Goal: Find specific page/section: Find specific page/section

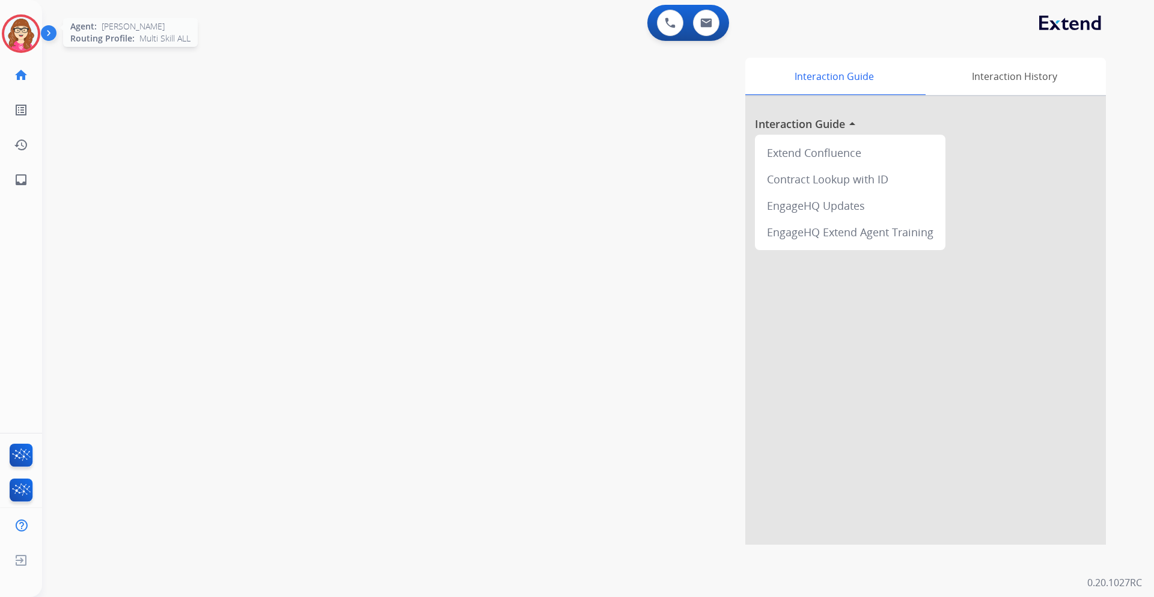
click at [26, 30] on img at bounding box center [21, 34] width 34 height 34
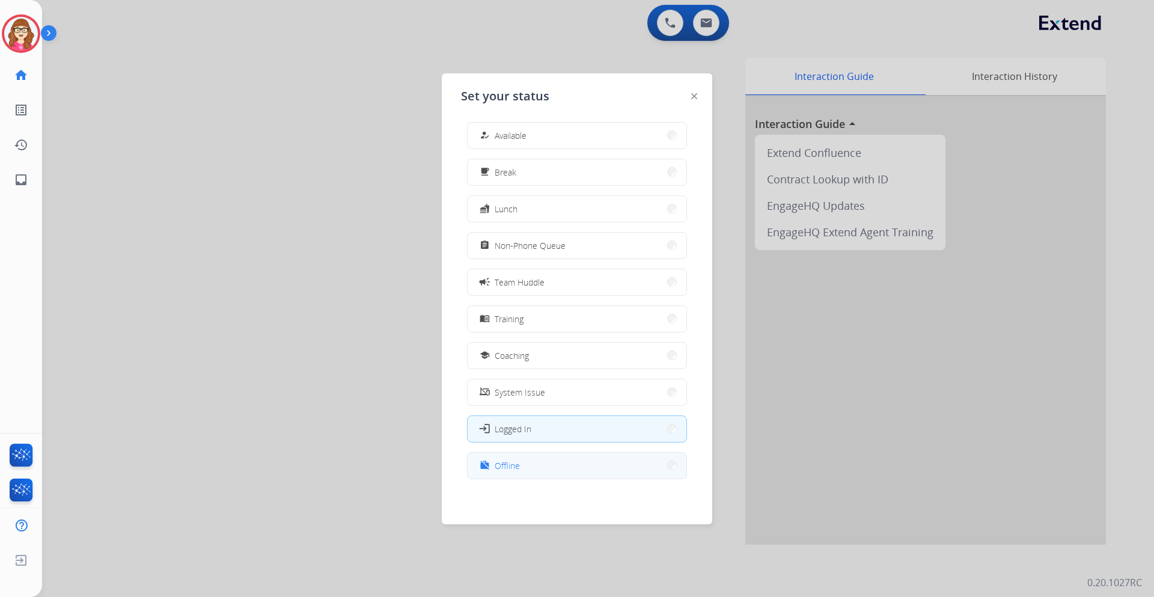
scroll to position [4, 0]
click at [576, 475] on button "work_off Offline" at bounding box center [577, 465] width 219 height 26
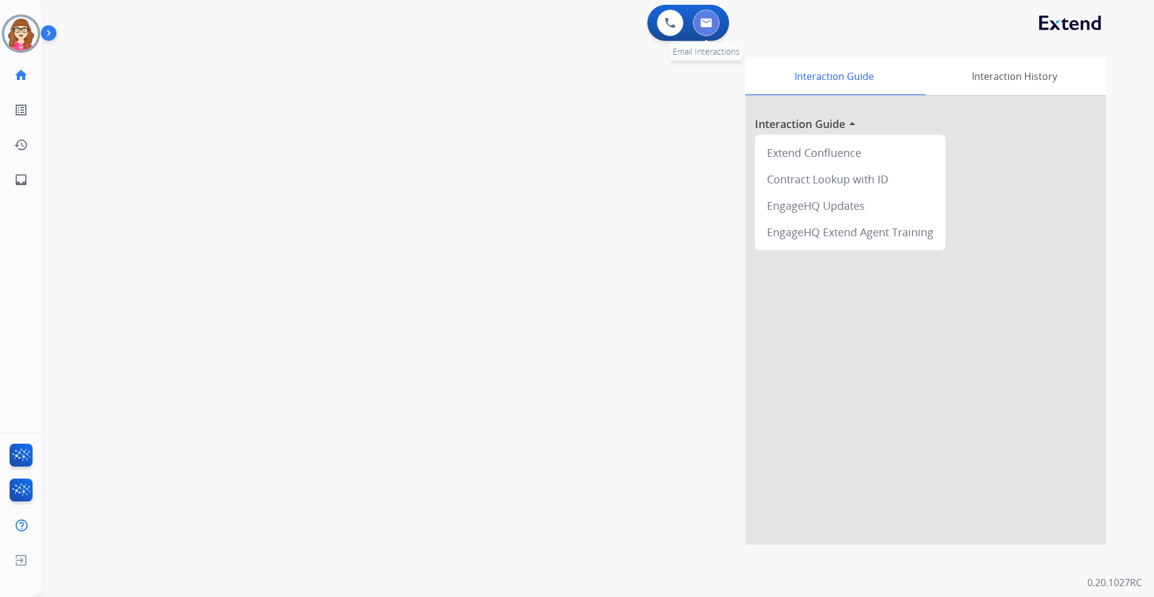
click at [703, 25] on img at bounding box center [706, 23] width 12 height 10
select select "**********"
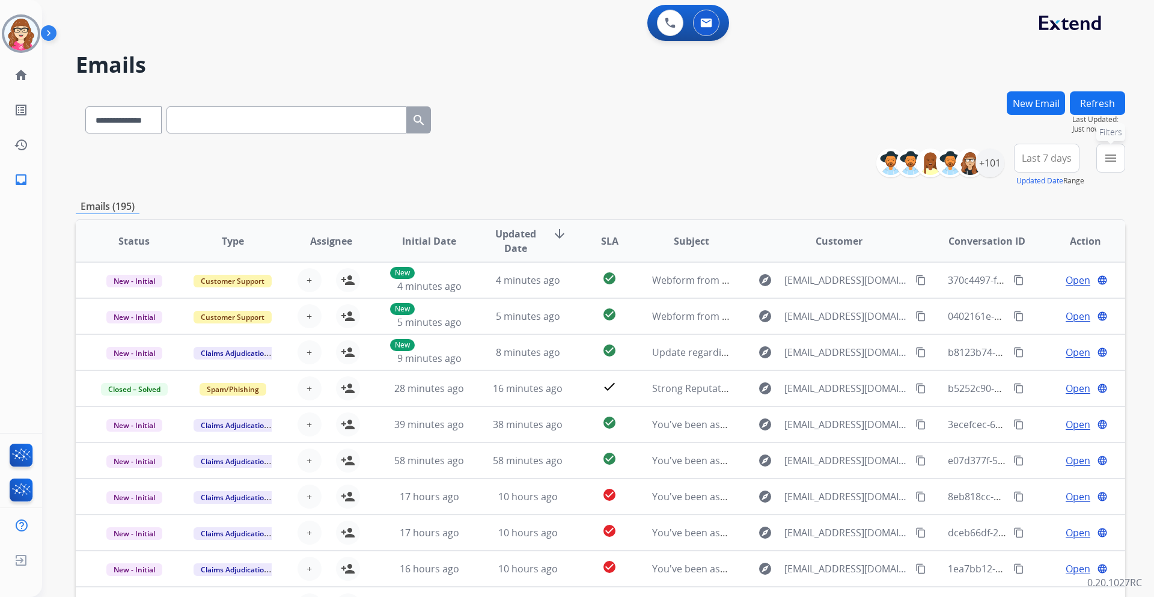
click at [1110, 161] on mat-icon "menu" at bounding box center [1111, 158] width 14 height 14
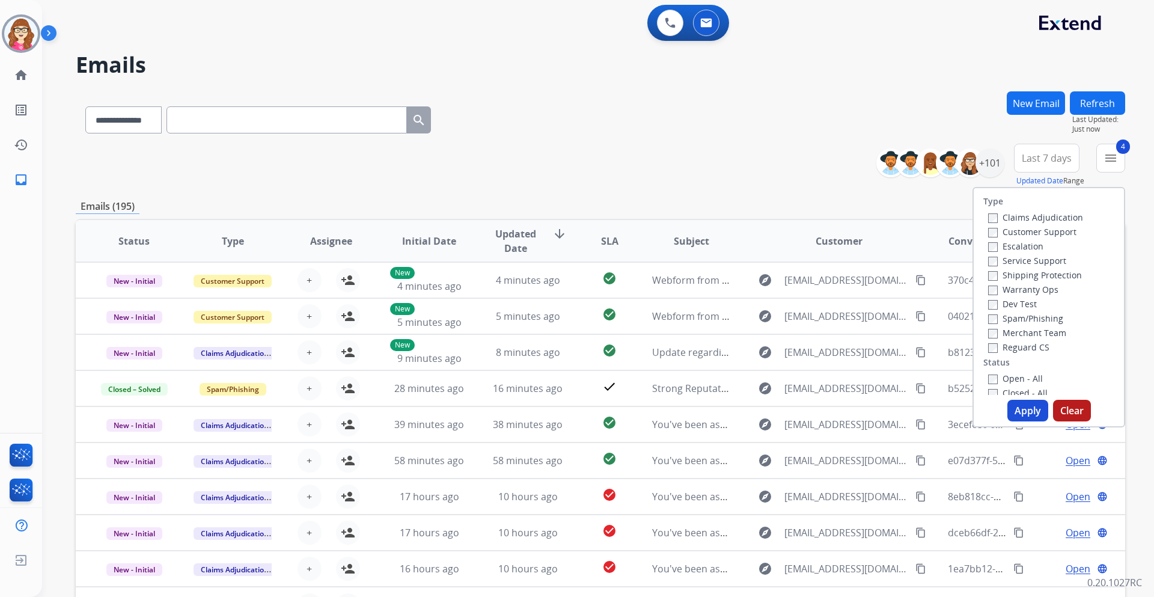
click at [1022, 409] on button "Apply" at bounding box center [1028, 411] width 41 height 22
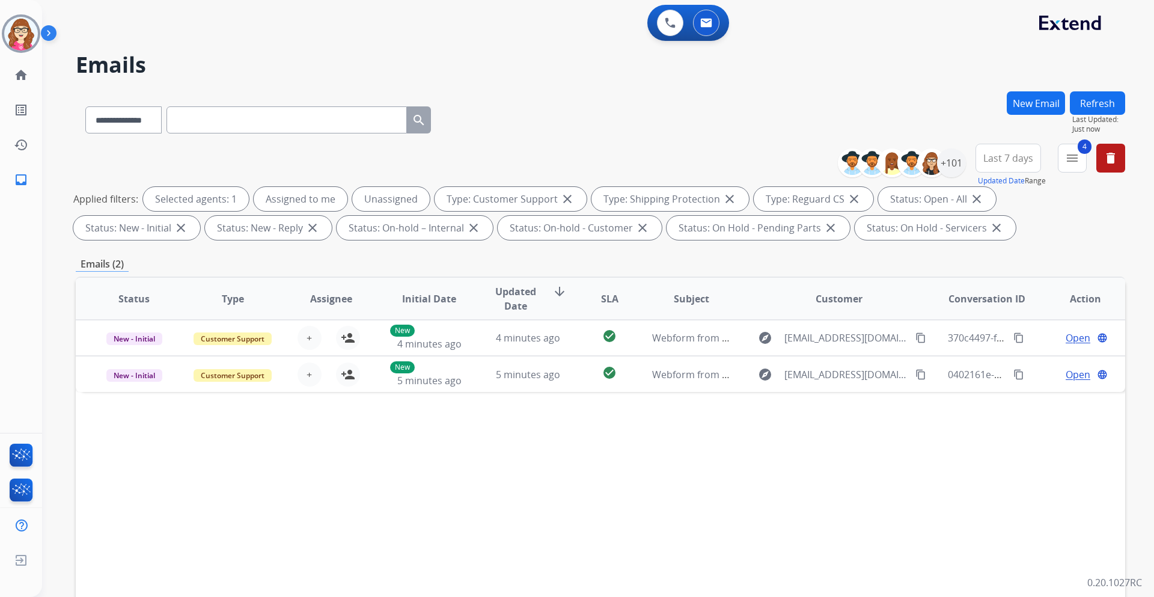
click at [994, 156] on span "Last 7 days" at bounding box center [1009, 158] width 50 height 5
click at [1000, 309] on div "Last 90 days" at bounding box center [1004, 304] width 66 height 18
click at [950, 166] on div "+145" at bounding box center [951, 162] width 29 height 29
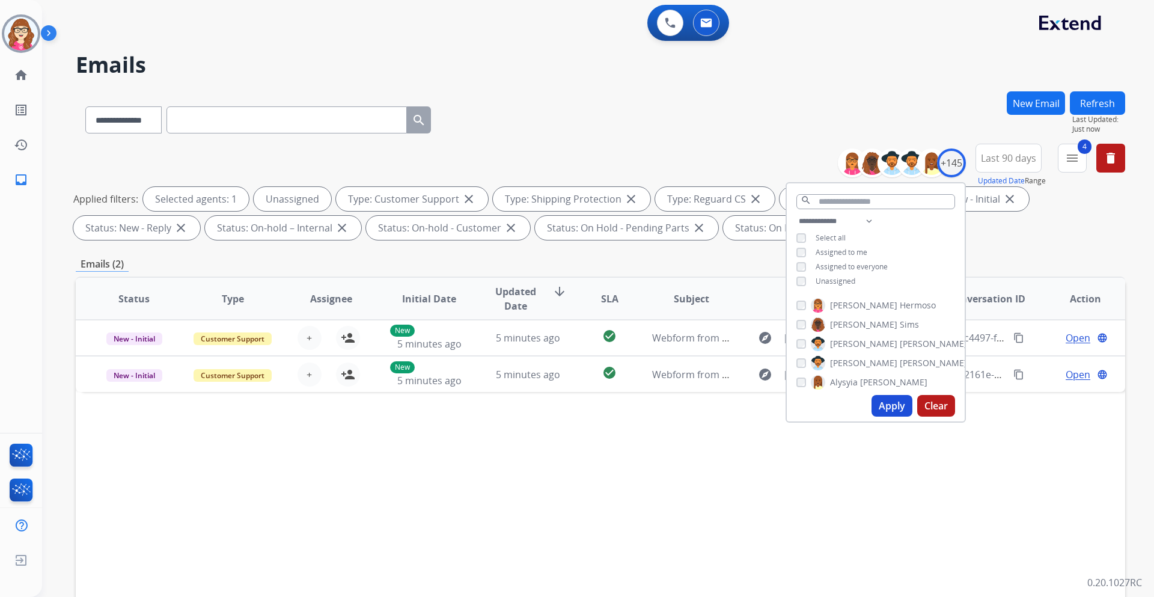
click at [884, 397] on button "Apply" at bounding box center [892, 406] width 41 height 22
click at [718, 435] on div "Status Type Assignee Initial Date Updated Date arrow_downward SLA Subject Custo…" at bounding box center [601, 478] width 1050 height 403
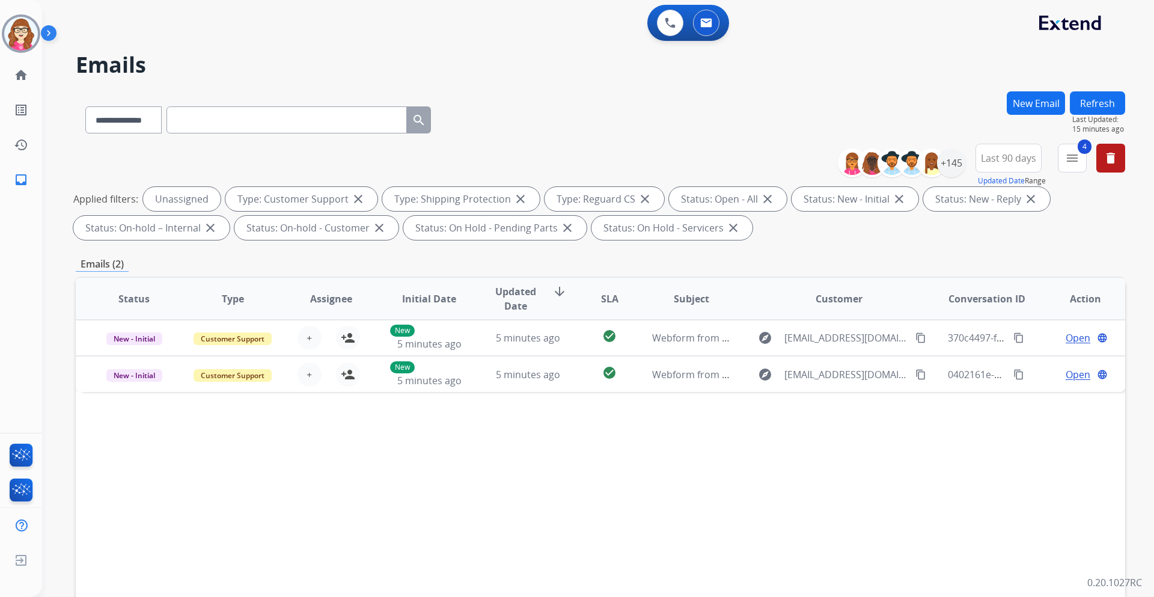
click at [1091, 102] on button "Refresh" at bounding box center [1097, 102] width 55 height 23
